Goal: Find specific page/section: Find specific page/section

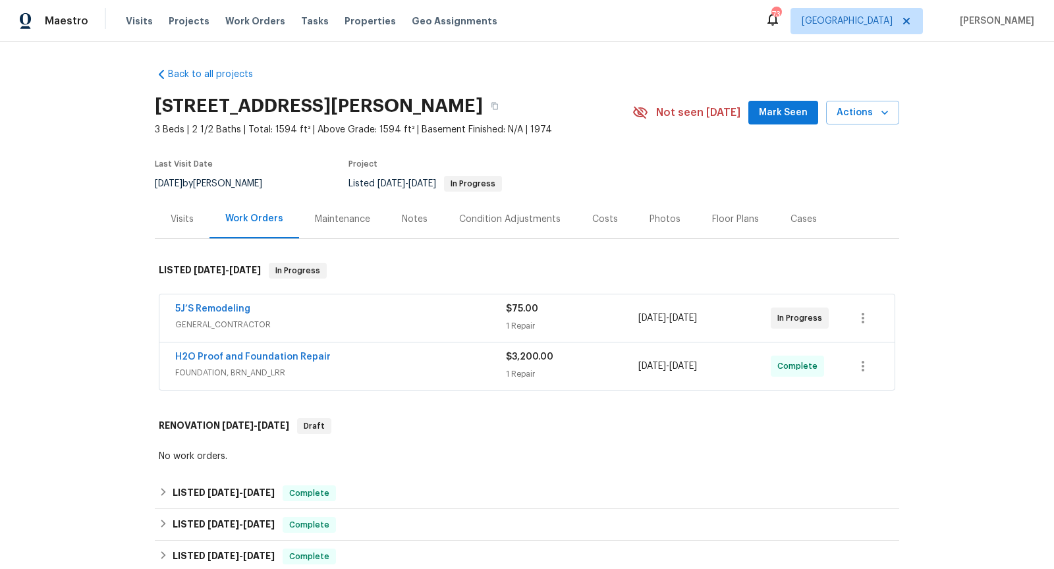
click at [419, 351] on div "H2O Proof and Foundation Repair" at bounding box center [340, 358] width 331 height 16
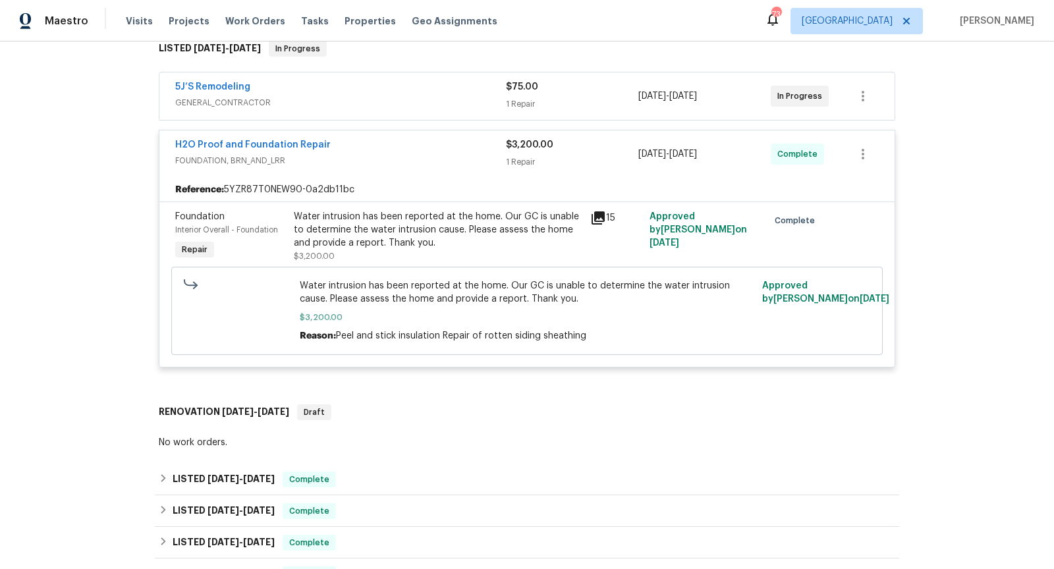
scroll to position [226, 0]
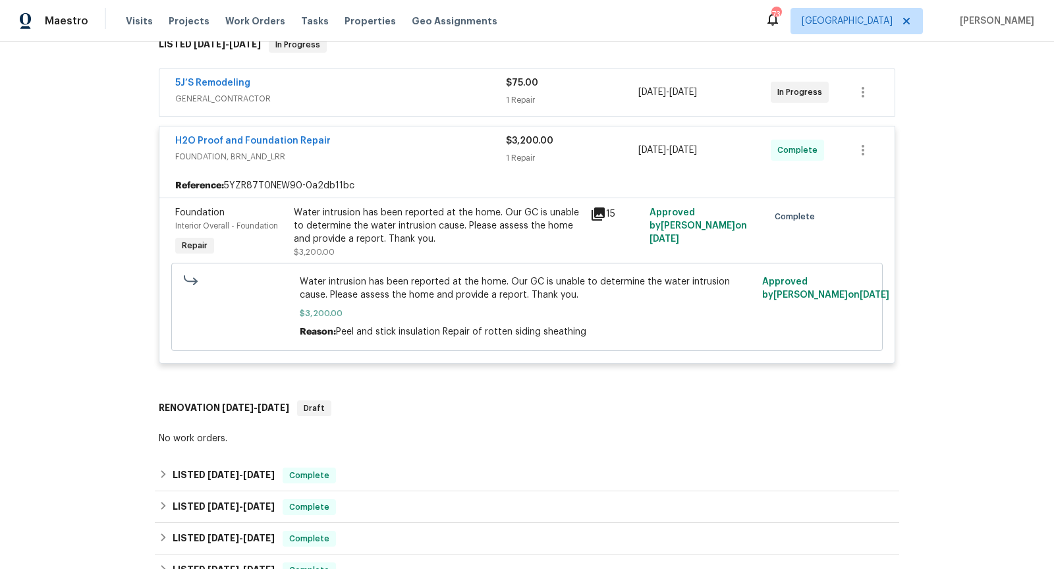
click at [405, 95] on span "GENERAL_CONTRACTOR" at bounding box center [340, 98] width 331 height 13
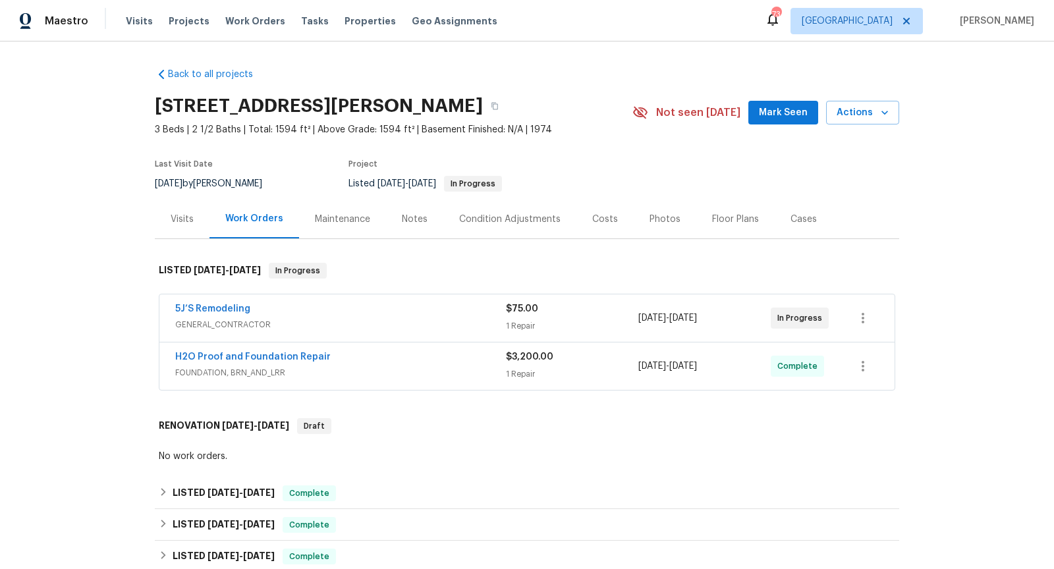
click at [430, 318] on span "GENERAL_CONTRACTOR" at bounding box center [340, 324] width 331 height 13
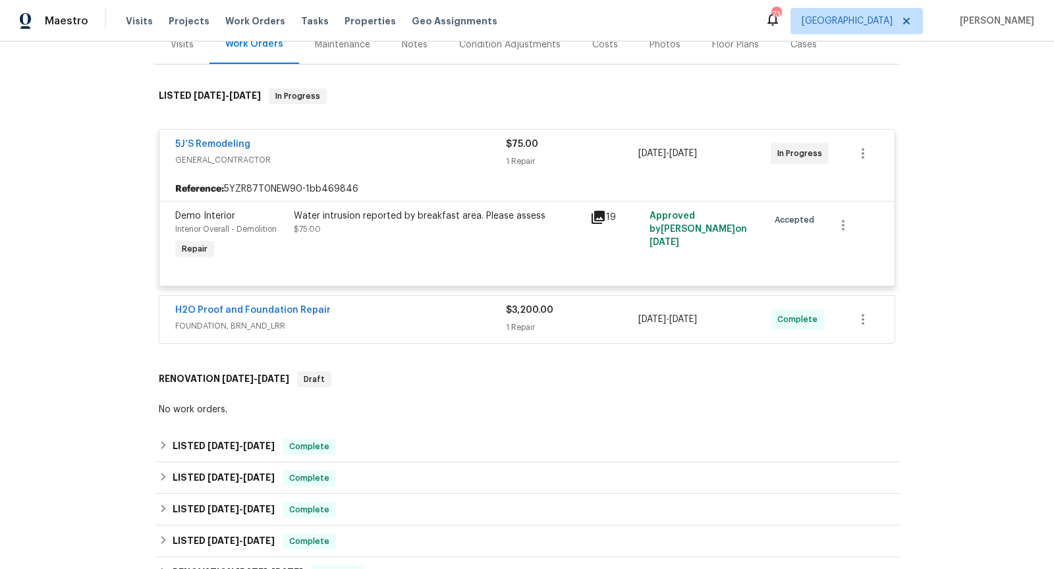
scroll to position [175, 0]
click at [468, 308] on div "H2O Proof and Foundation Repair" at bounding box center [340, 311] width 331 height 16
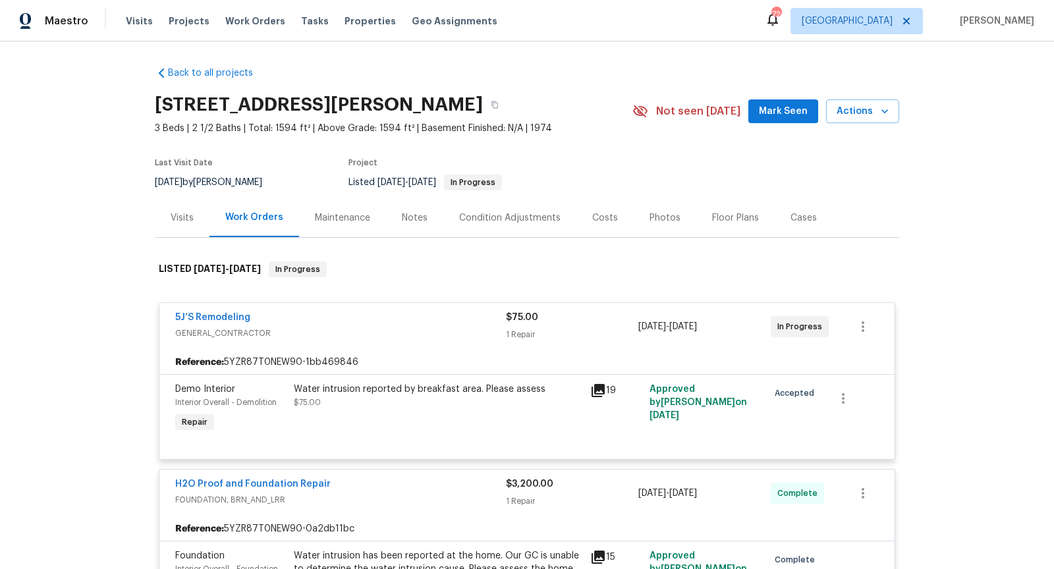
scroll to position [4, 0]
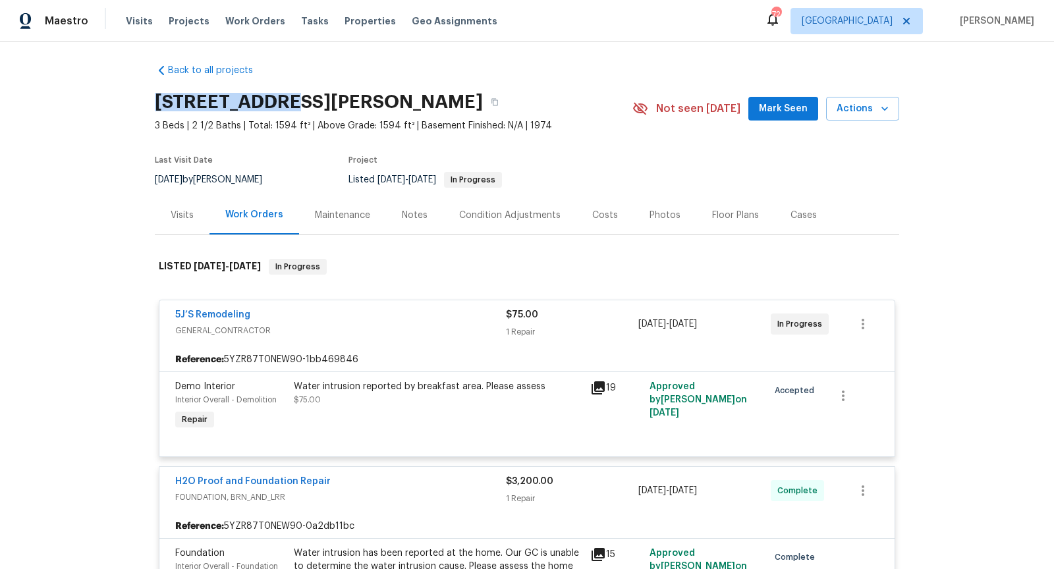
drag, startPoint x: 289, startPoint y: 92, endPoint x: 141, endPoint y: 103, distance: 148.6
click at [141, 103] on div "Back to all projects 4409 Idlewood Ln, Tucker, GA 30084 3 Beds | 2 1/2 Baths | …" at bounding box center [527, 306] width 1054 height 528
copy h2 "4409 Idlewood"
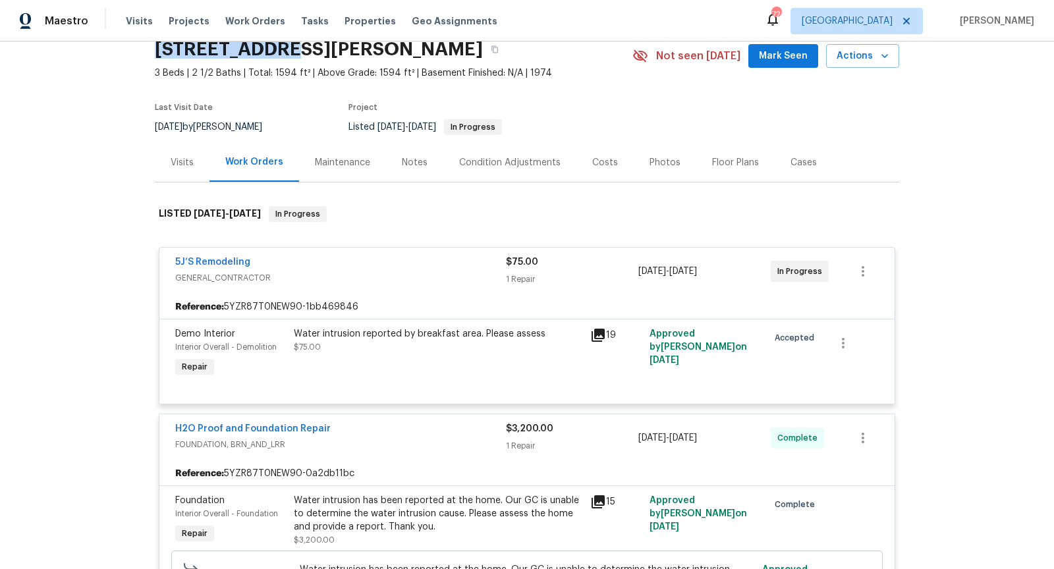
scroll to position [0, 0]
